Goal: Check status: Check status

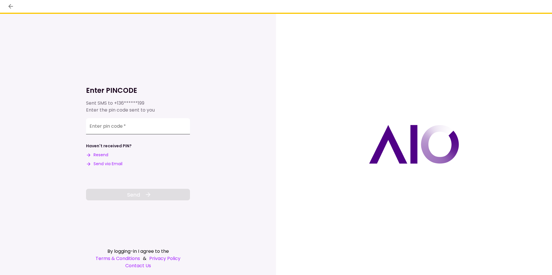
click at [153, 123] on input "Enter pin code   *" at bounding box center [138, 126] width 104 height 16
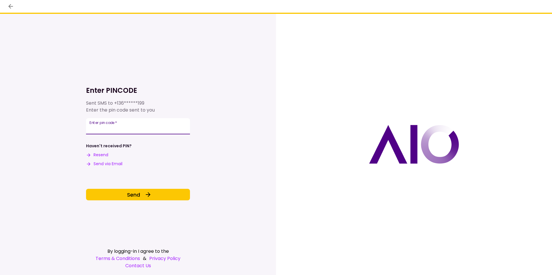
type input "******"
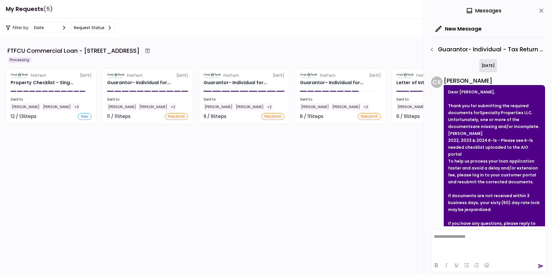
scroll to position [210, 0]
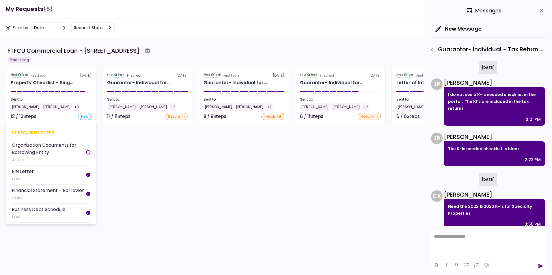
click at [40, 79] on section "FirstTech [DATE] Property Checklist - Sing... Sent to: [PERSON_NAME] [PERSON_NA…" at bounding box center [51, 96] width 91 height 56
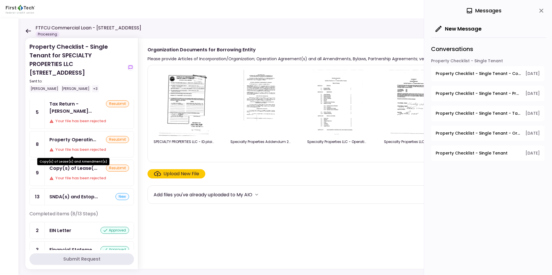
scroll to position [58, 0]
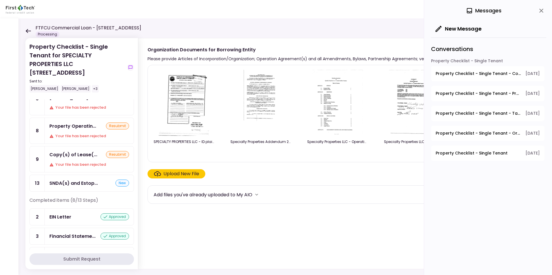
click at [78, 152] on div "Copy(s) of Lease(... resubmit Your file has been rejected" at bounding box center [89, 160] width 89 height 26
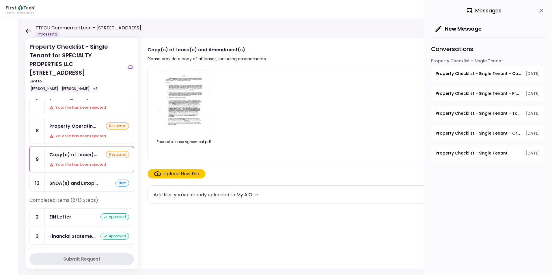
click at [463, 72] on span "Property Checklist - Single Tenant - Copy(s) of Lease(s) and Amendment(s)" at bounding box center [478, 74] width 86 height 6
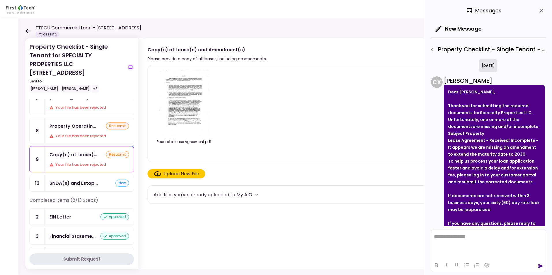
click at [183, 112] on img at bounding box center [183, 103] width 51 height 66
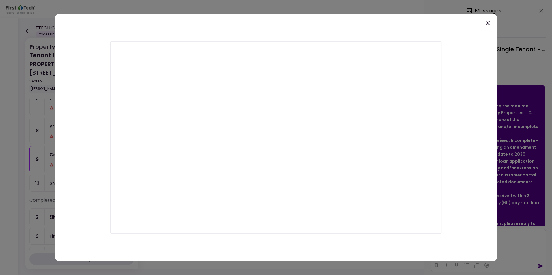
click at [488, 23] on icon at bounding box center [487, 23] width 7 height 7
